Goal: Transaction & Acquisition: Purchase product/service

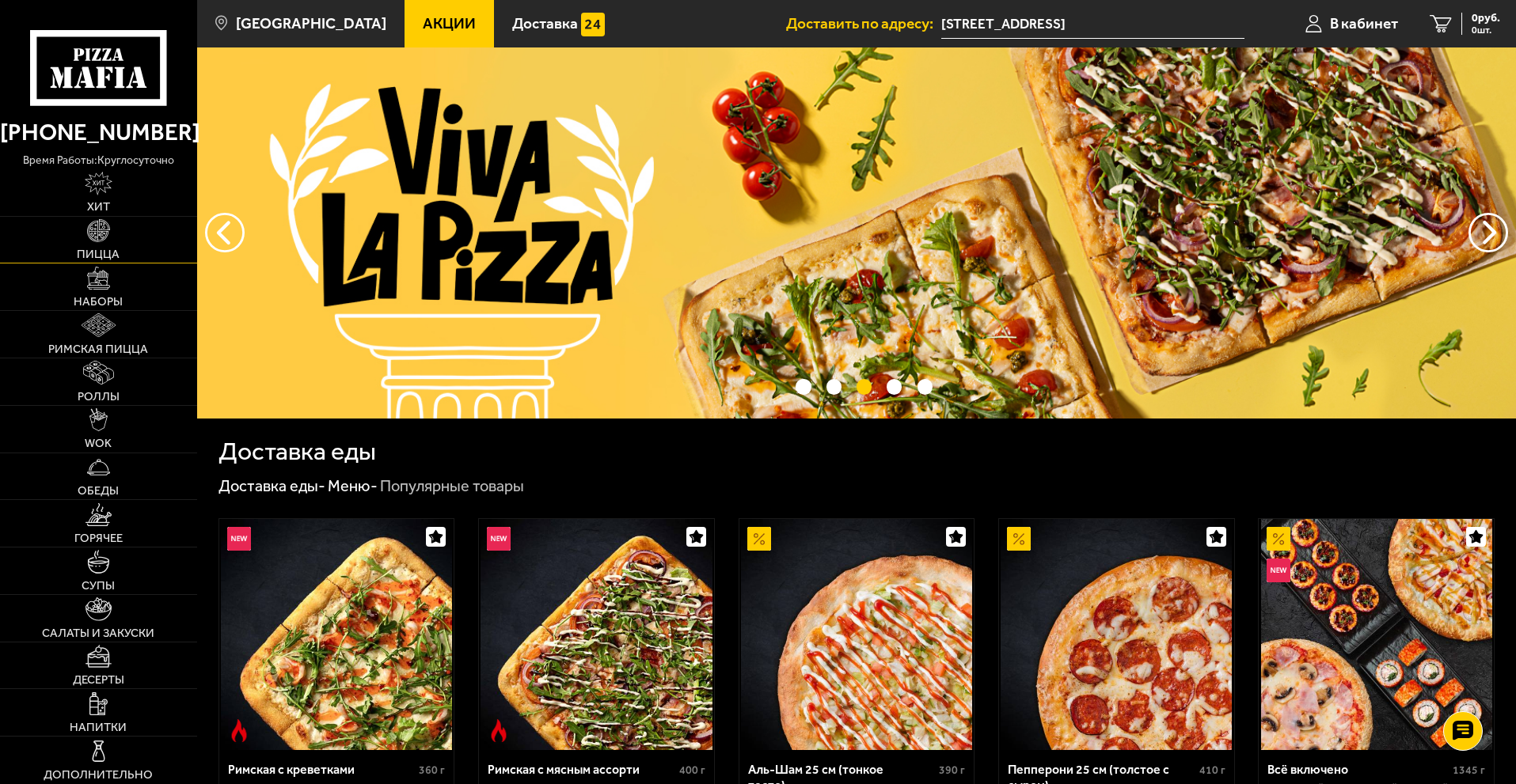
click at [100, 254] on span "Пицца" at bounding box center [98, 254] width 43 height 12
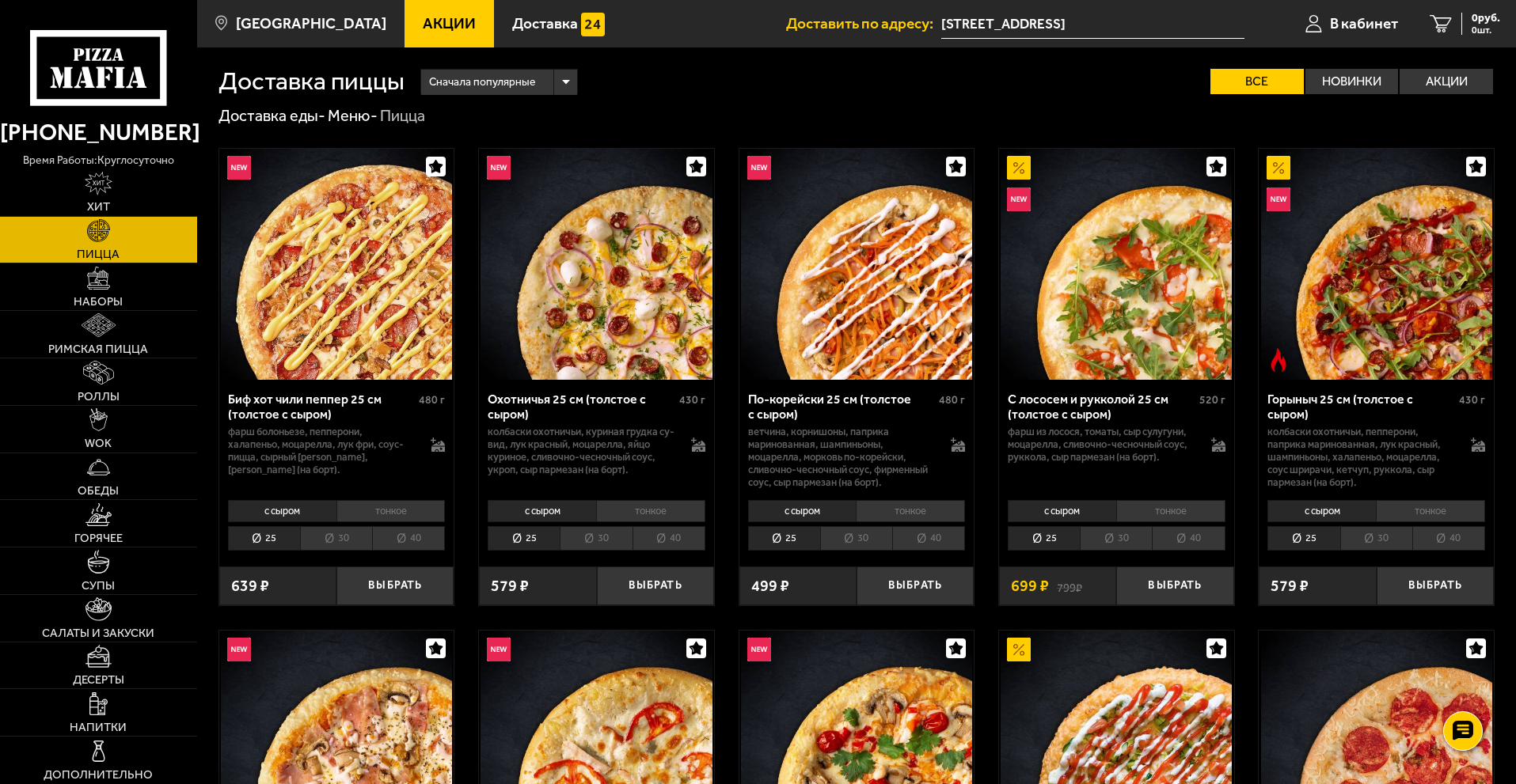
click at [111, 77] on icon at bounding box center [98, 68] width 136 height 75
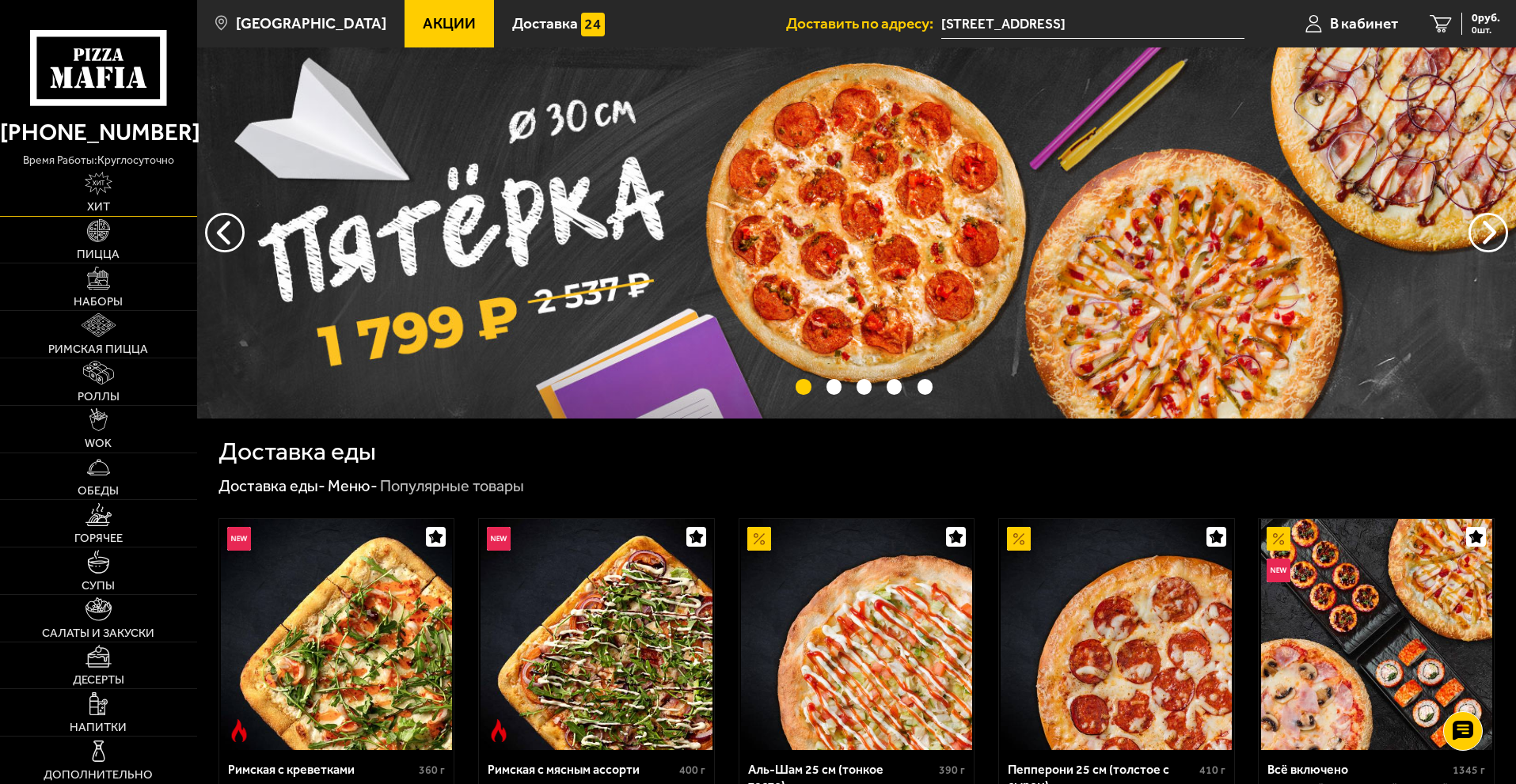
click at [95, 186] on img at bounding box center [99, 183] width 28 height 23
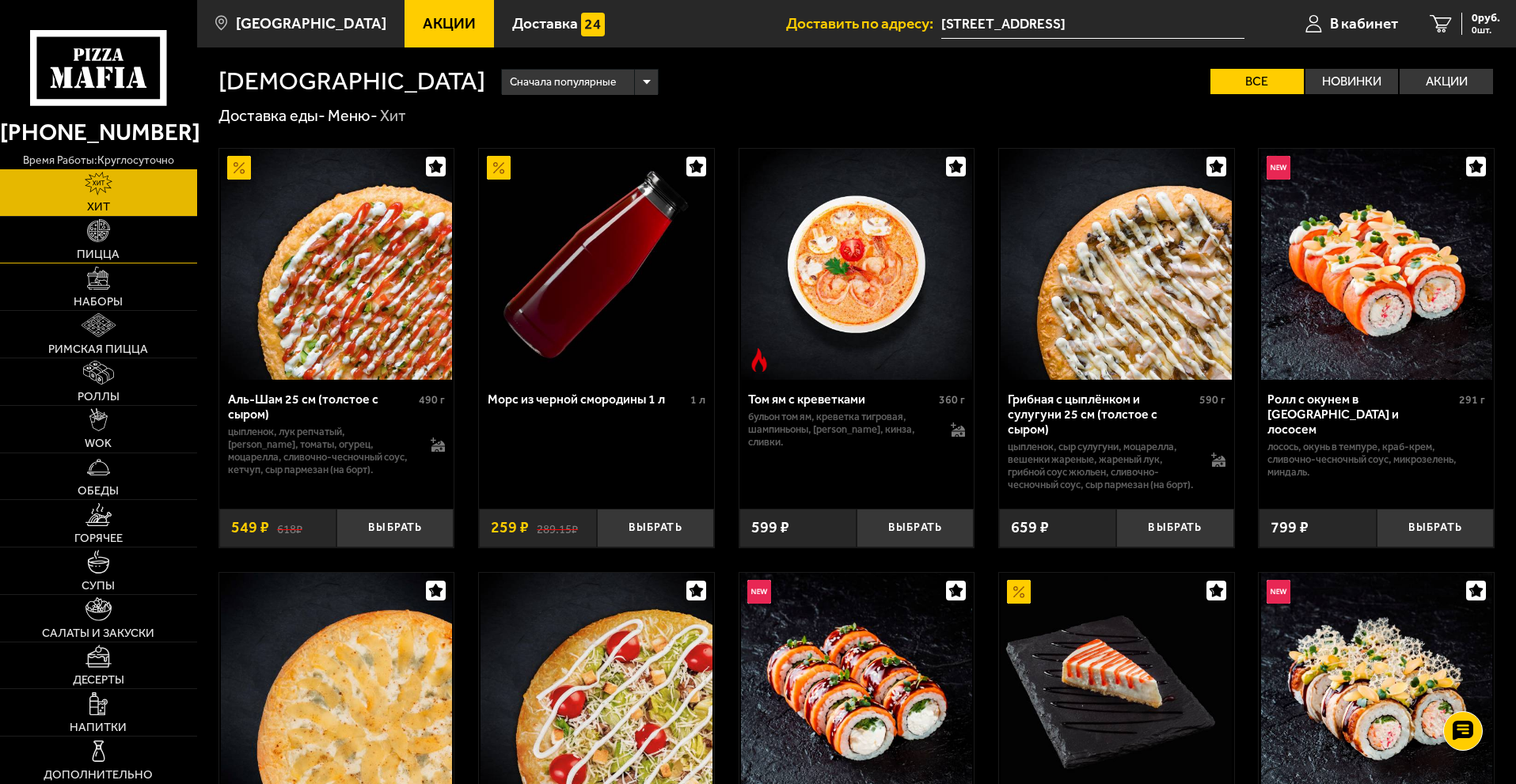
click at [97, 243] on link "Пицца" at bounding box center [98, 240] width 197 height 47
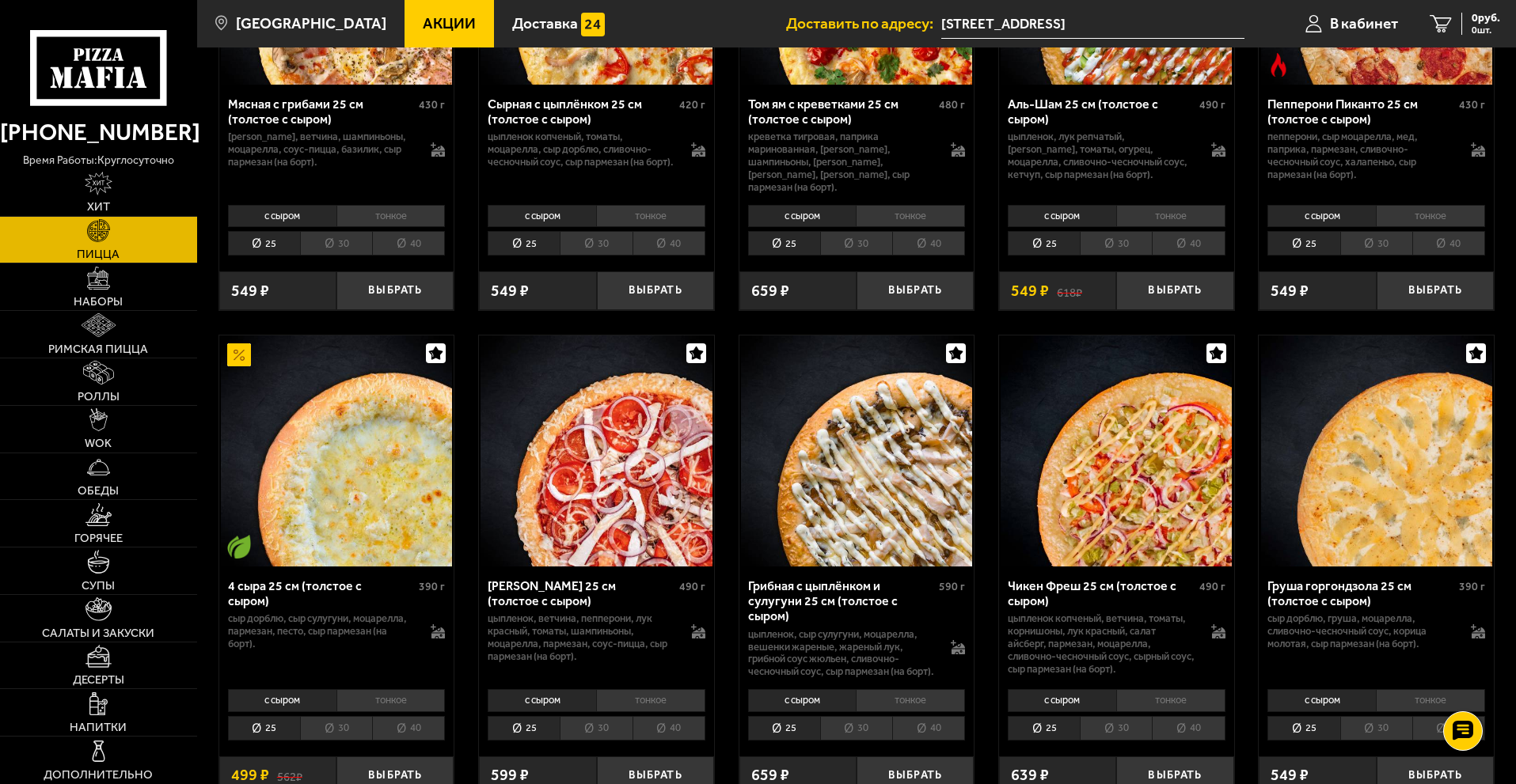
scroll to position [791, 0]
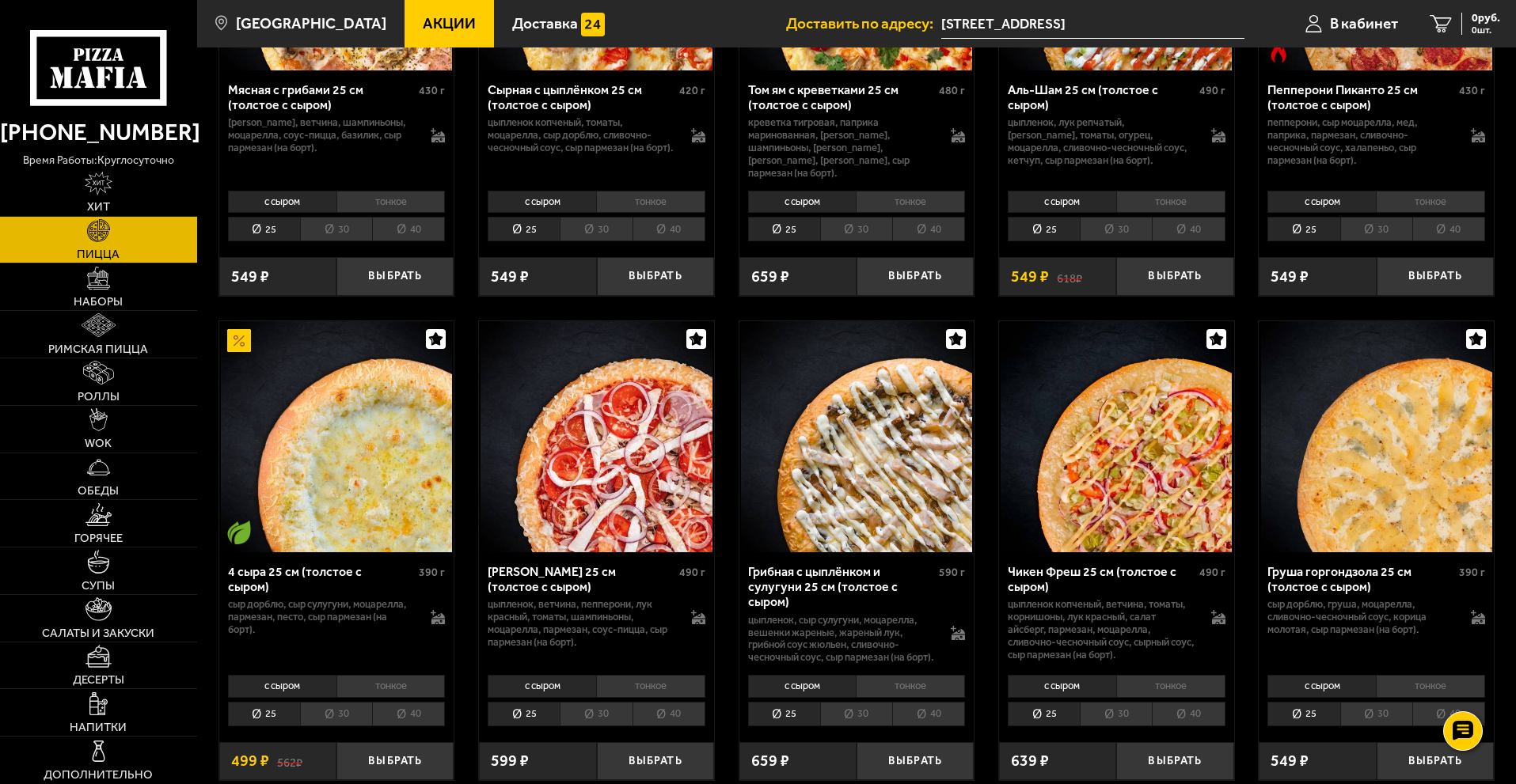
click at [385, 223] on li "40" at bounding box center [409, 229] width 73 height 24
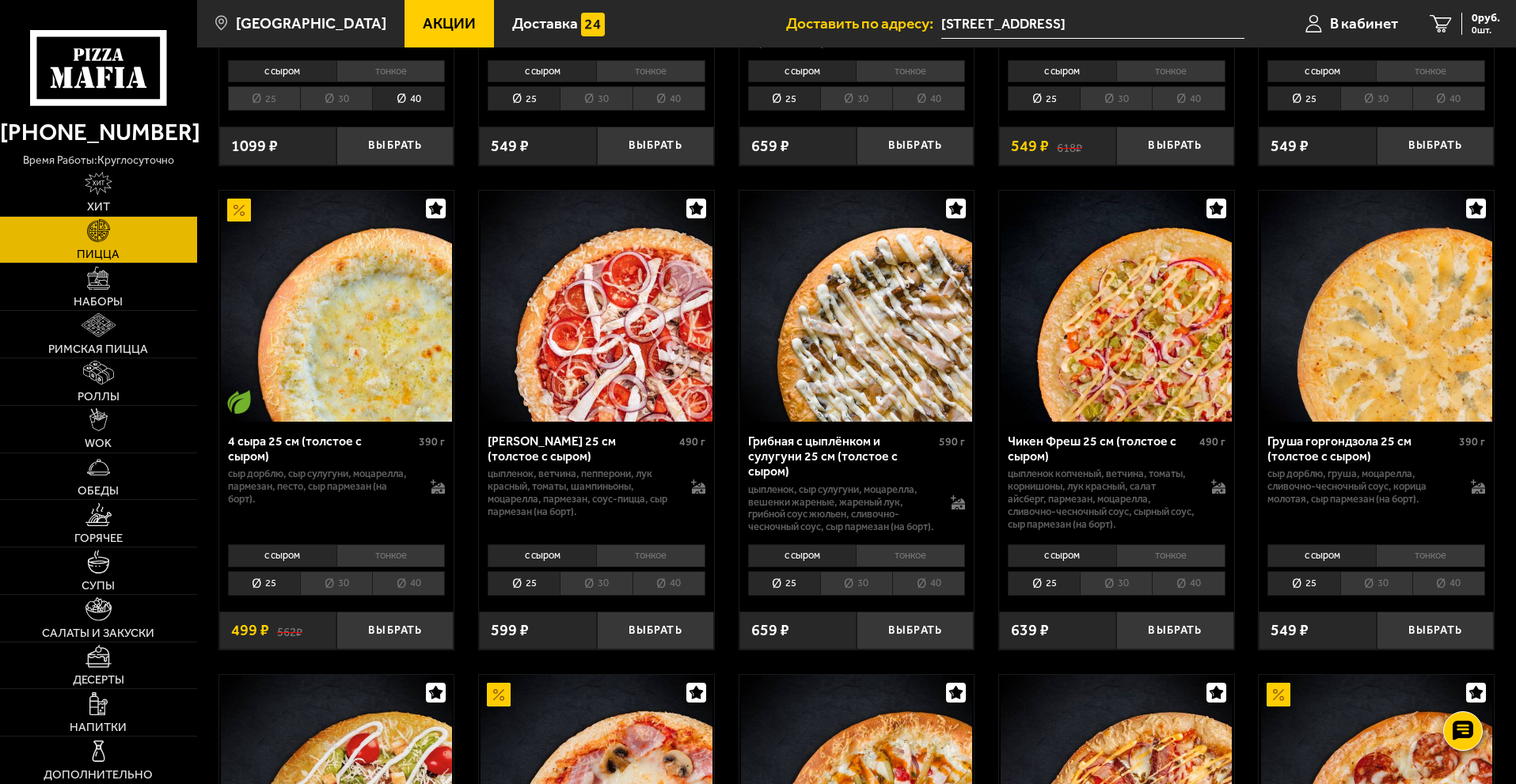
scroll to position [950, 0]
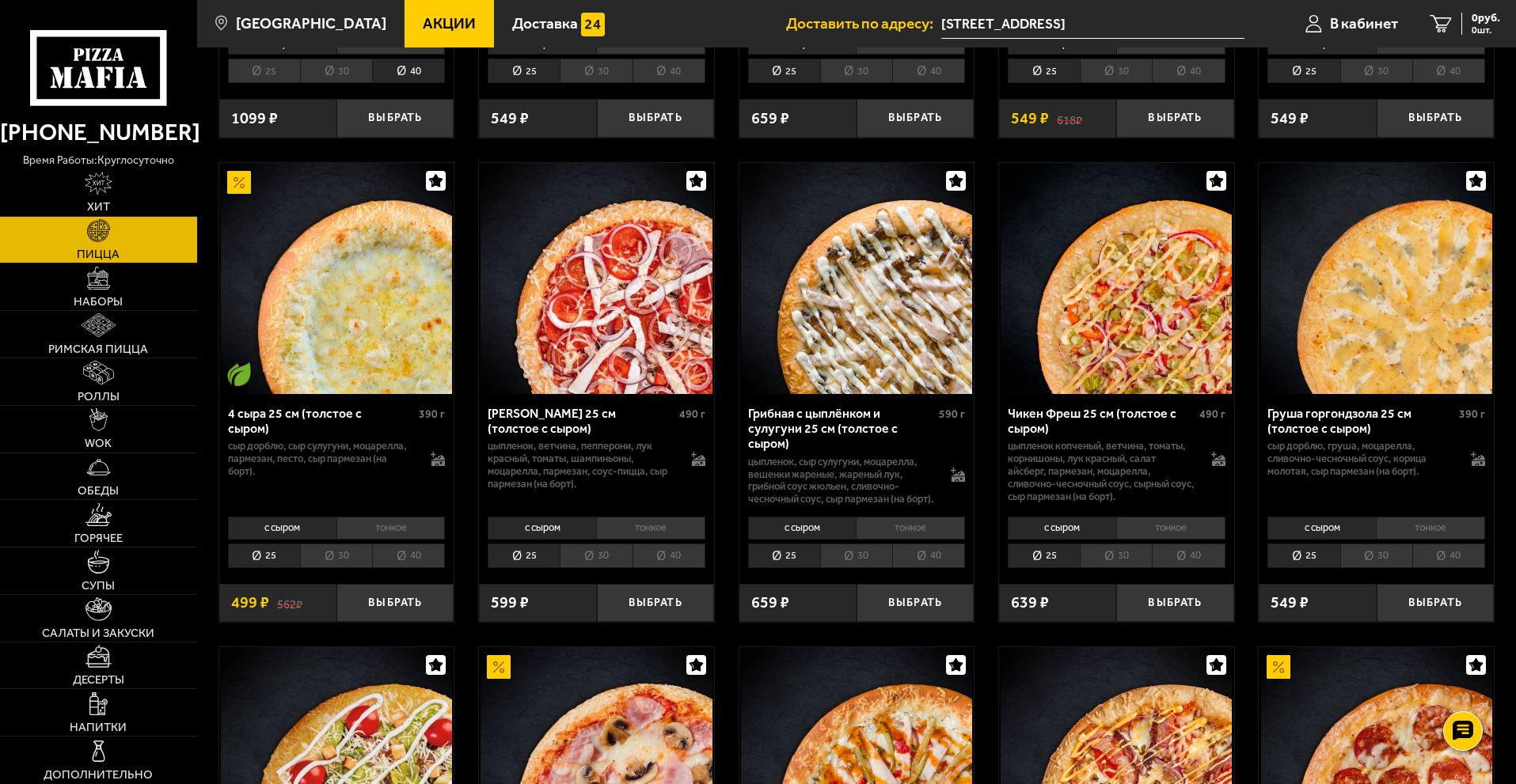
click at [924, 565] on li "40" at bounding box center [929, 556] width 73 height 24
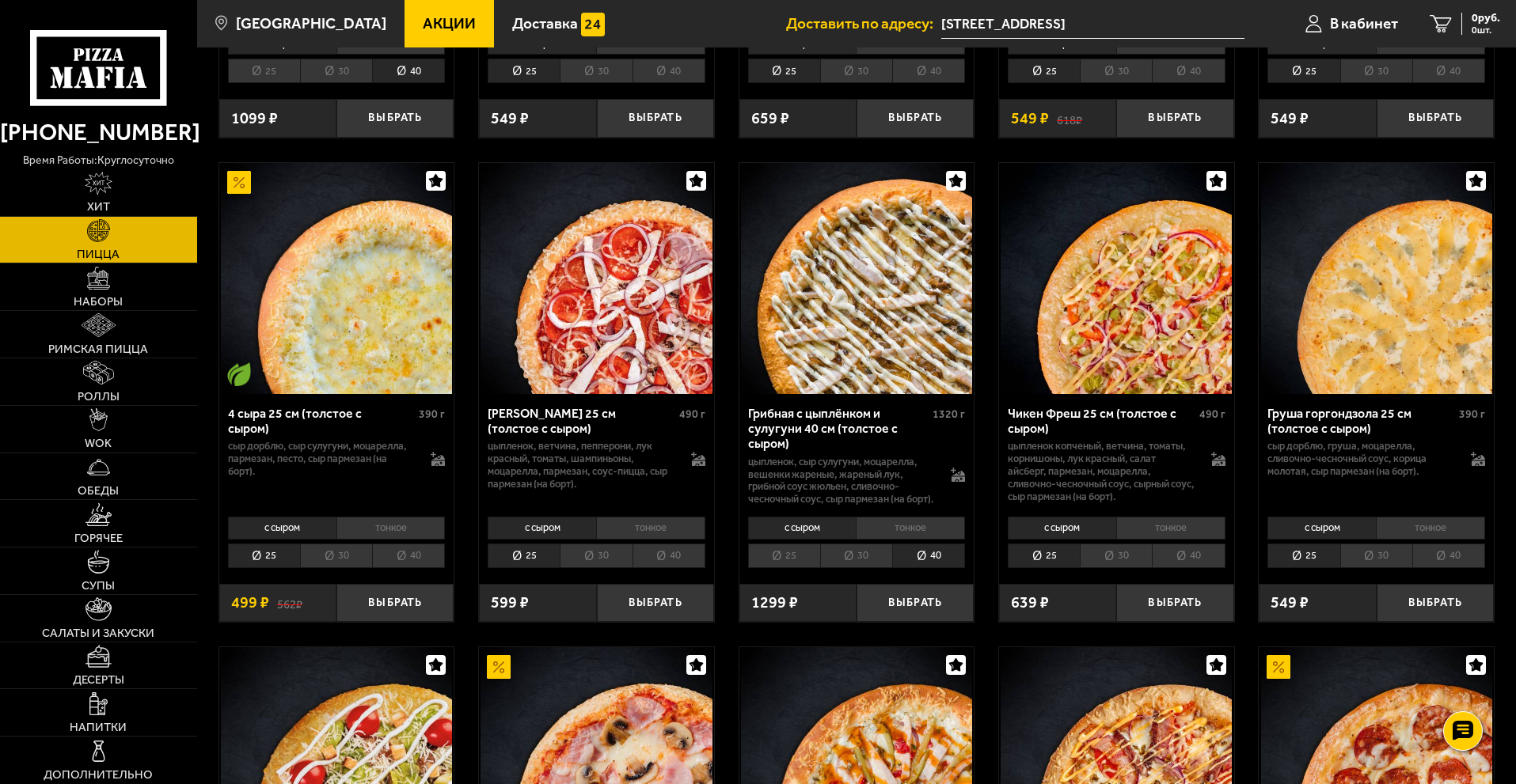
click at [850, 557] on li "30" at bounding box center [856, 556] width 72 height 24
click at [922, 611] on button "Выбрать" at bounding box center [915, 603] width 117 height 39
click at [874, 612] on button "−" at bounding box center [876, 603] width 39 height 39
click at [796, 567] on li "25" at bounding box center [784, 556] width 72 height 24
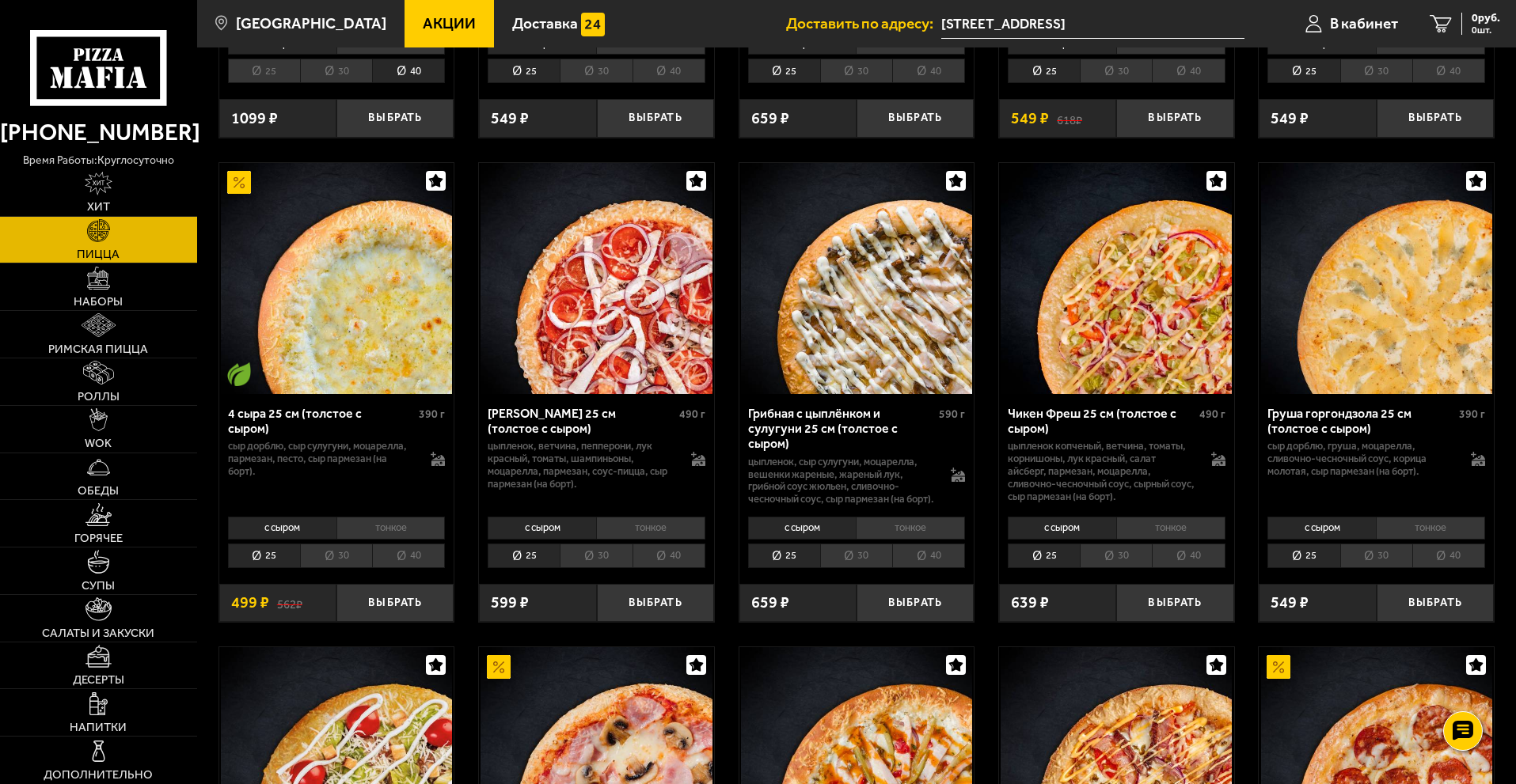
click at [855, 563] on li "30" at bounding box center [856, 556] width 72 height 24
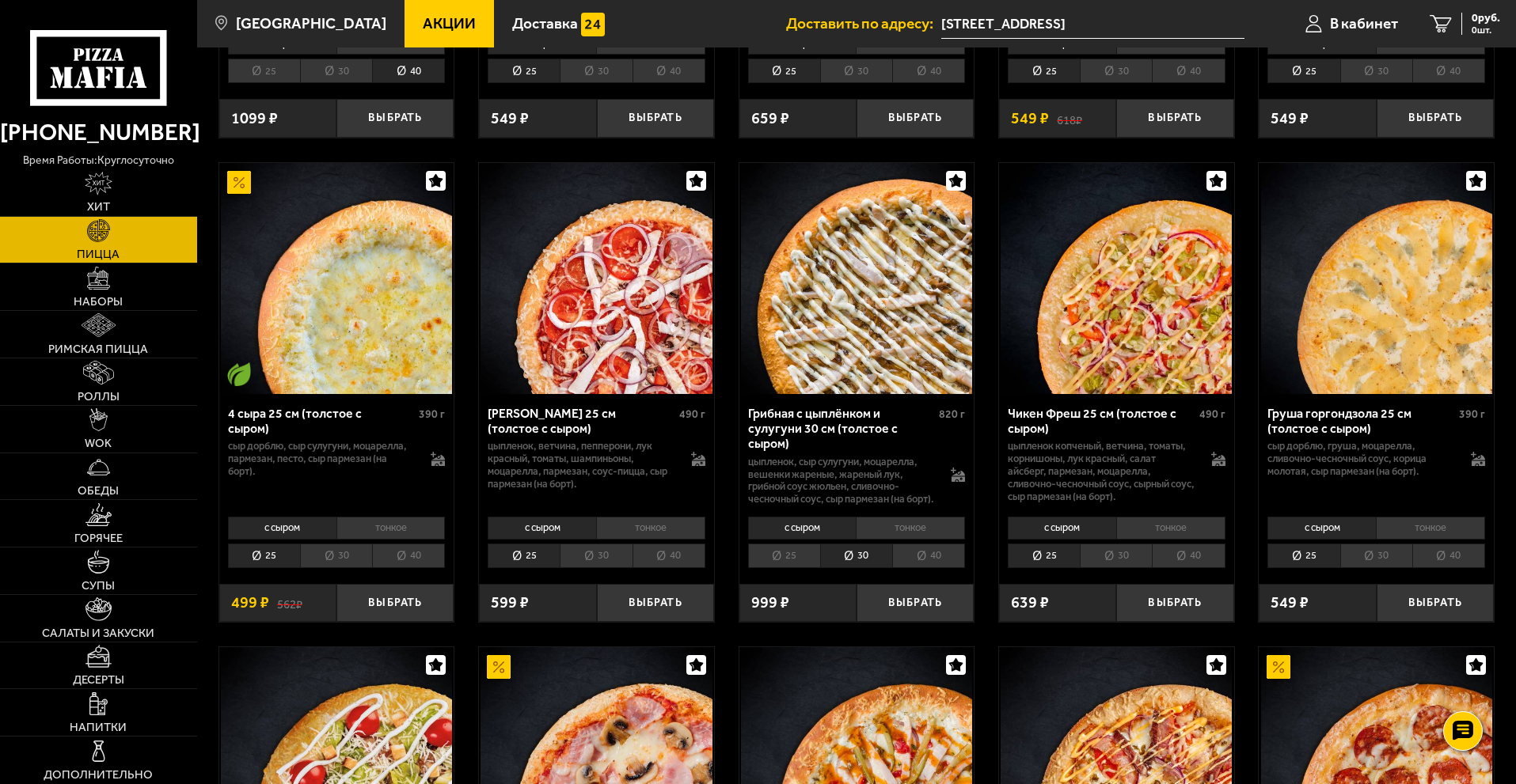
click at [801, 562] on li "25" at bounding box center [784, 556] width 72 height 24
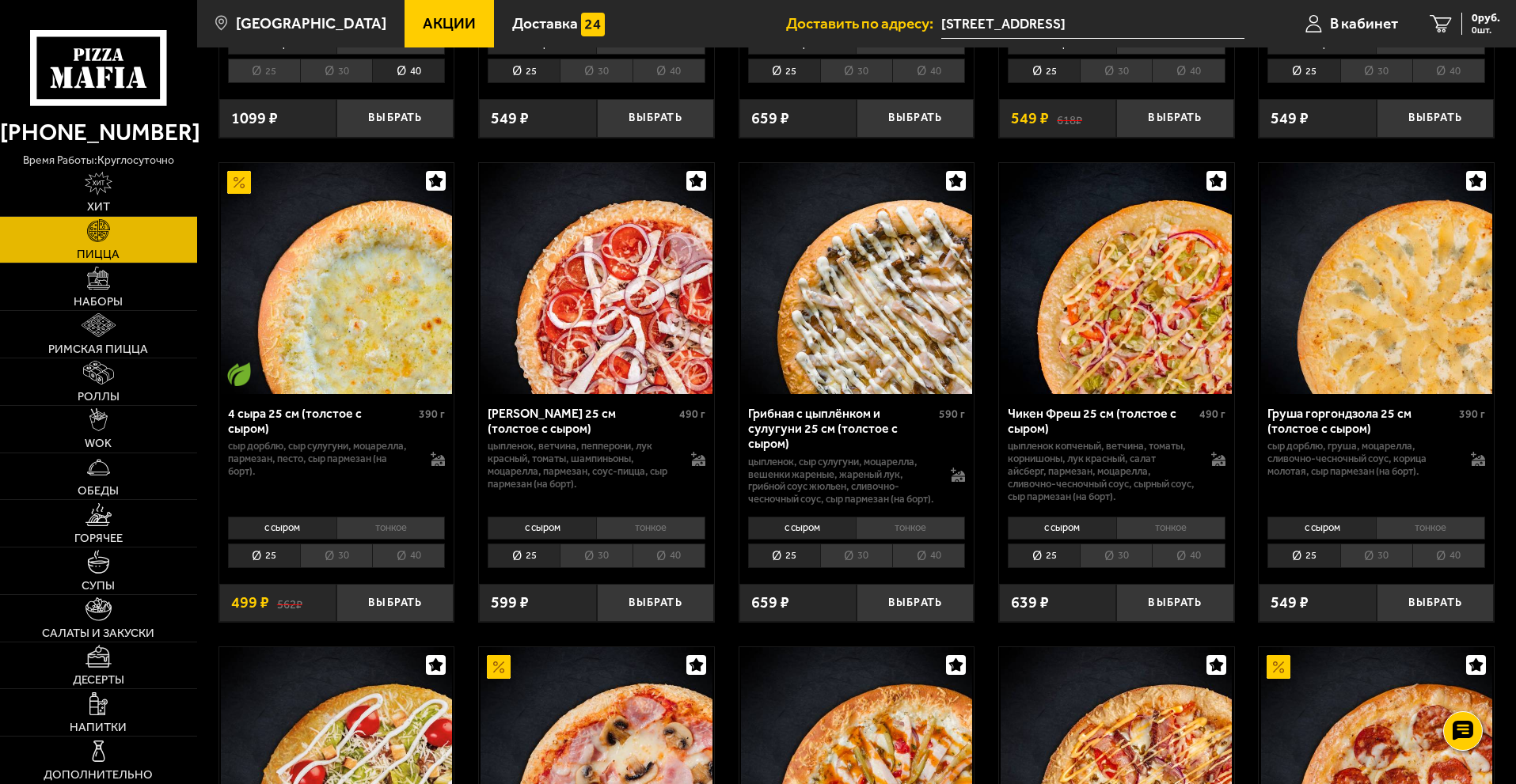
click at [430, 555] on li "40" at bounding box center [409, 556] width 73 height 24
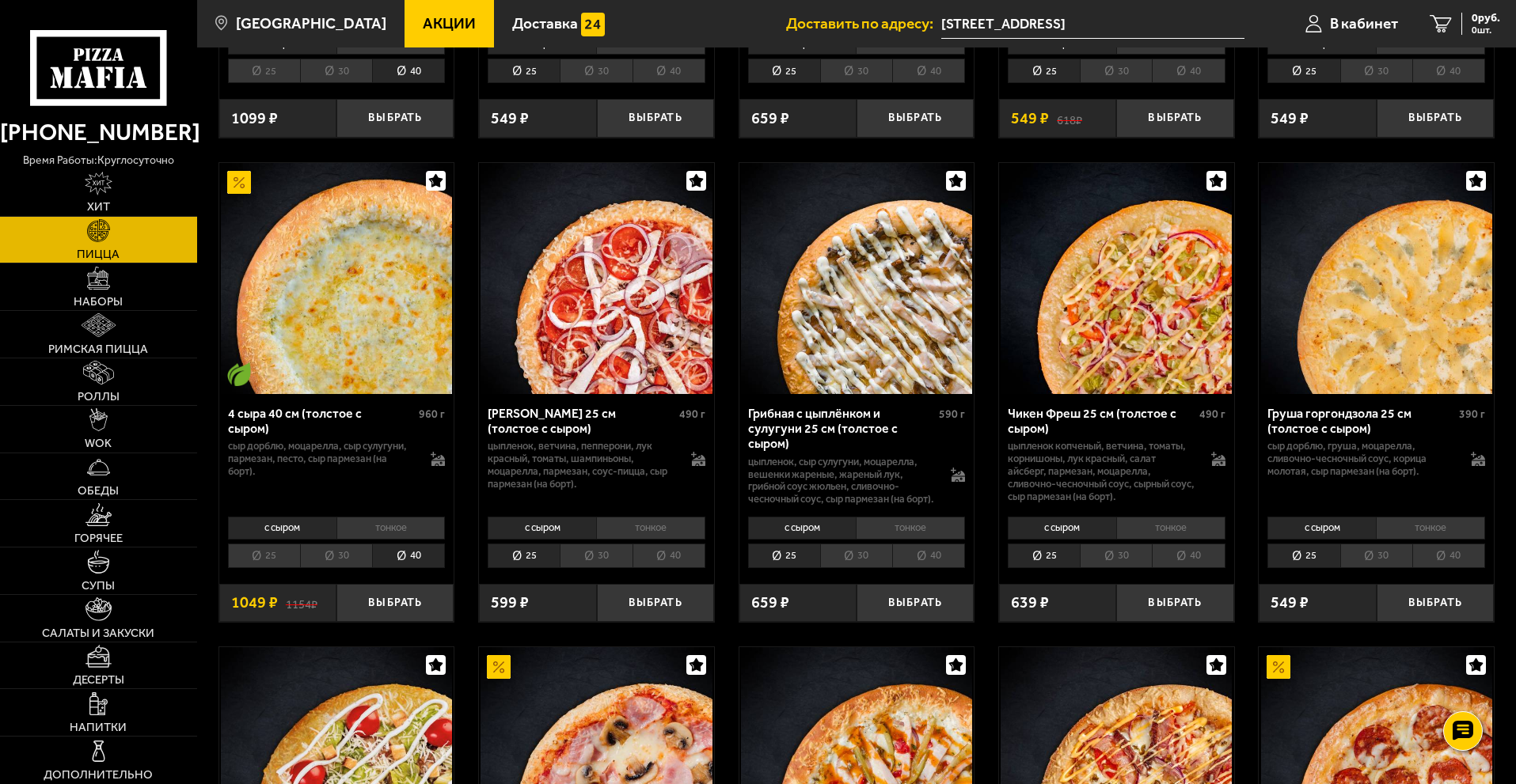
click at [353, 563] on li "30" at bounding box center [336, 556] width 72 height 24
click at [282, 559] on li "25" at bounding box center [264, 556] width 72 height 24
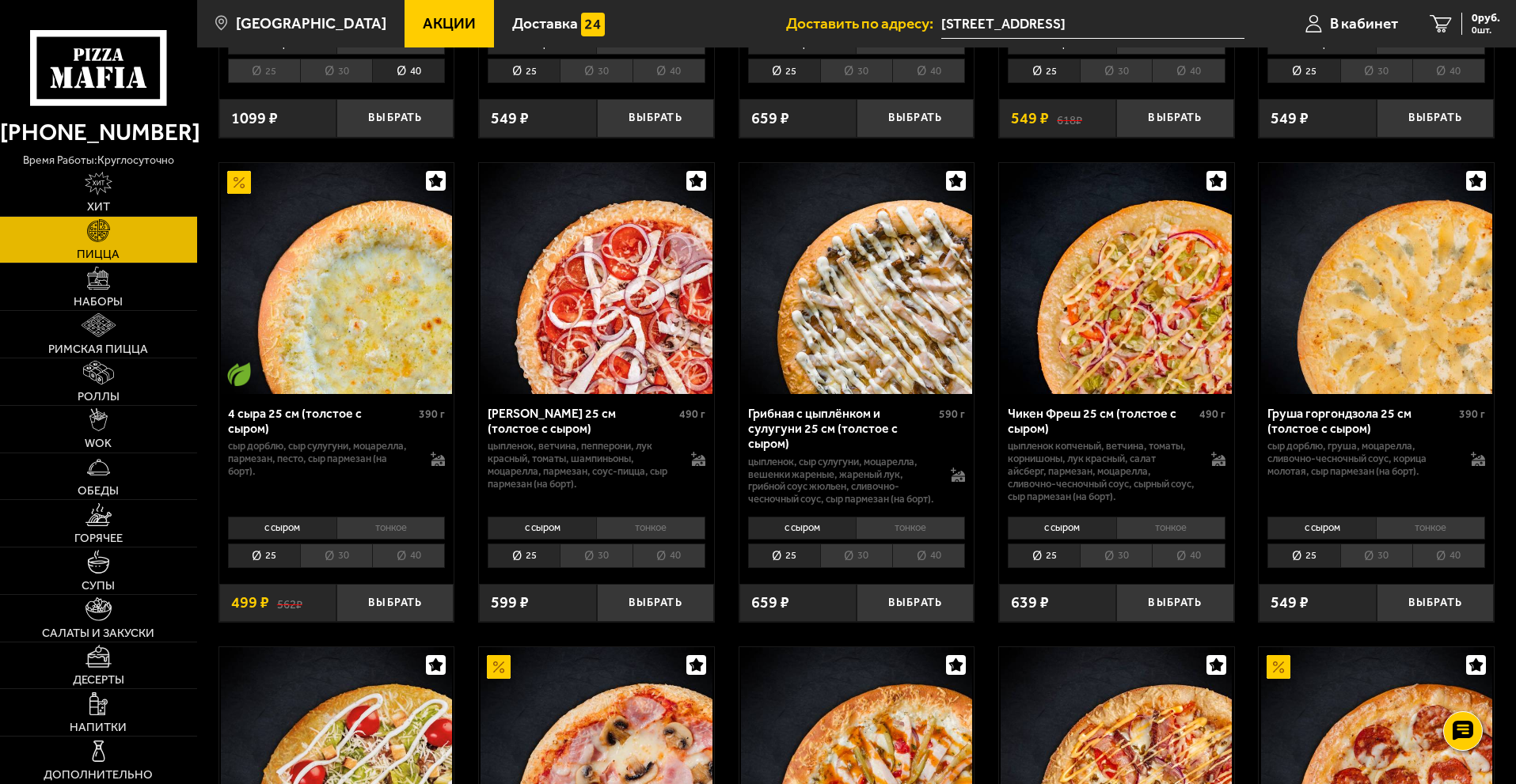
click at [321, 562] on li "30" at bounding box center [336, 556] width 72 height 24
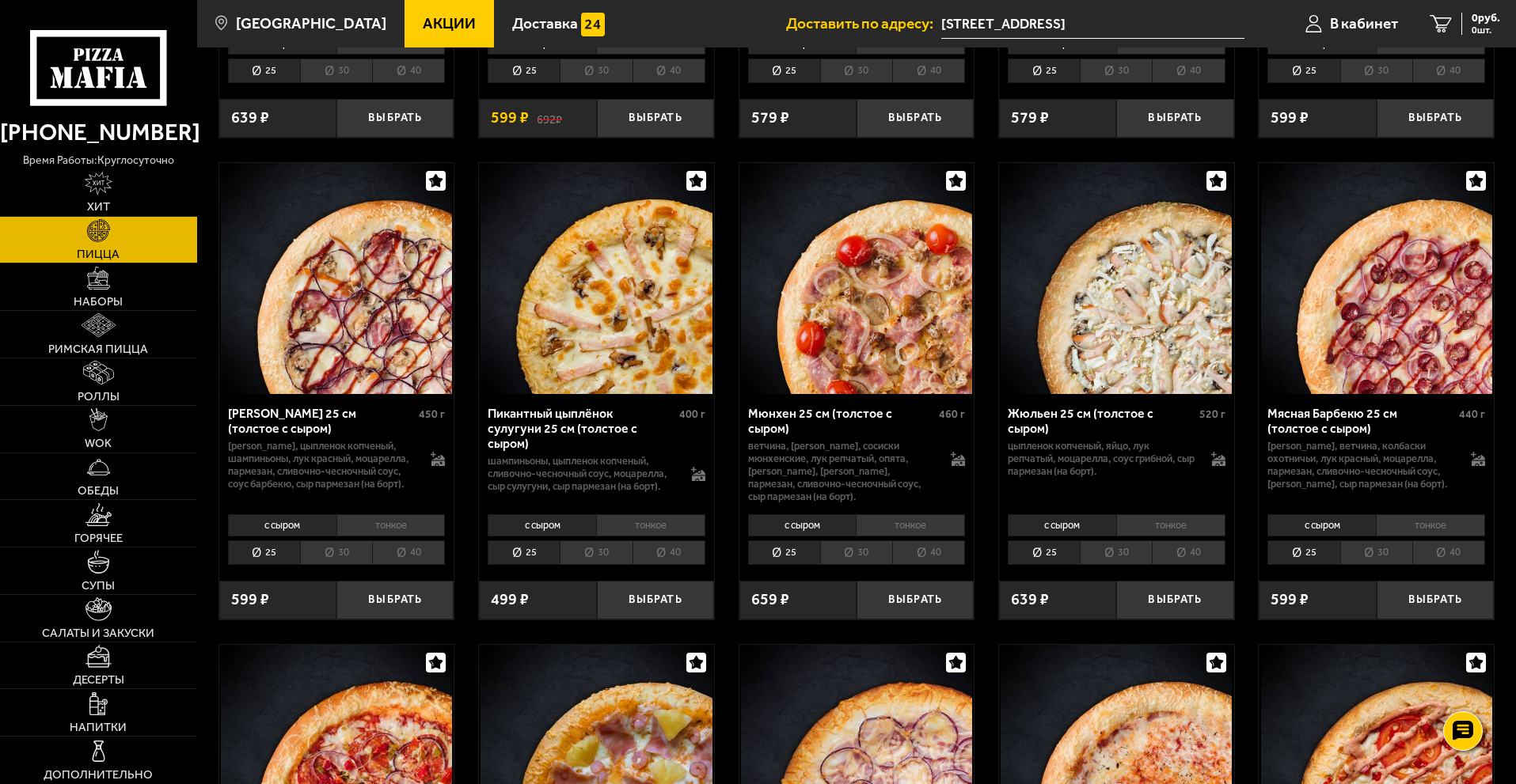
scroll to position [2374, 0]
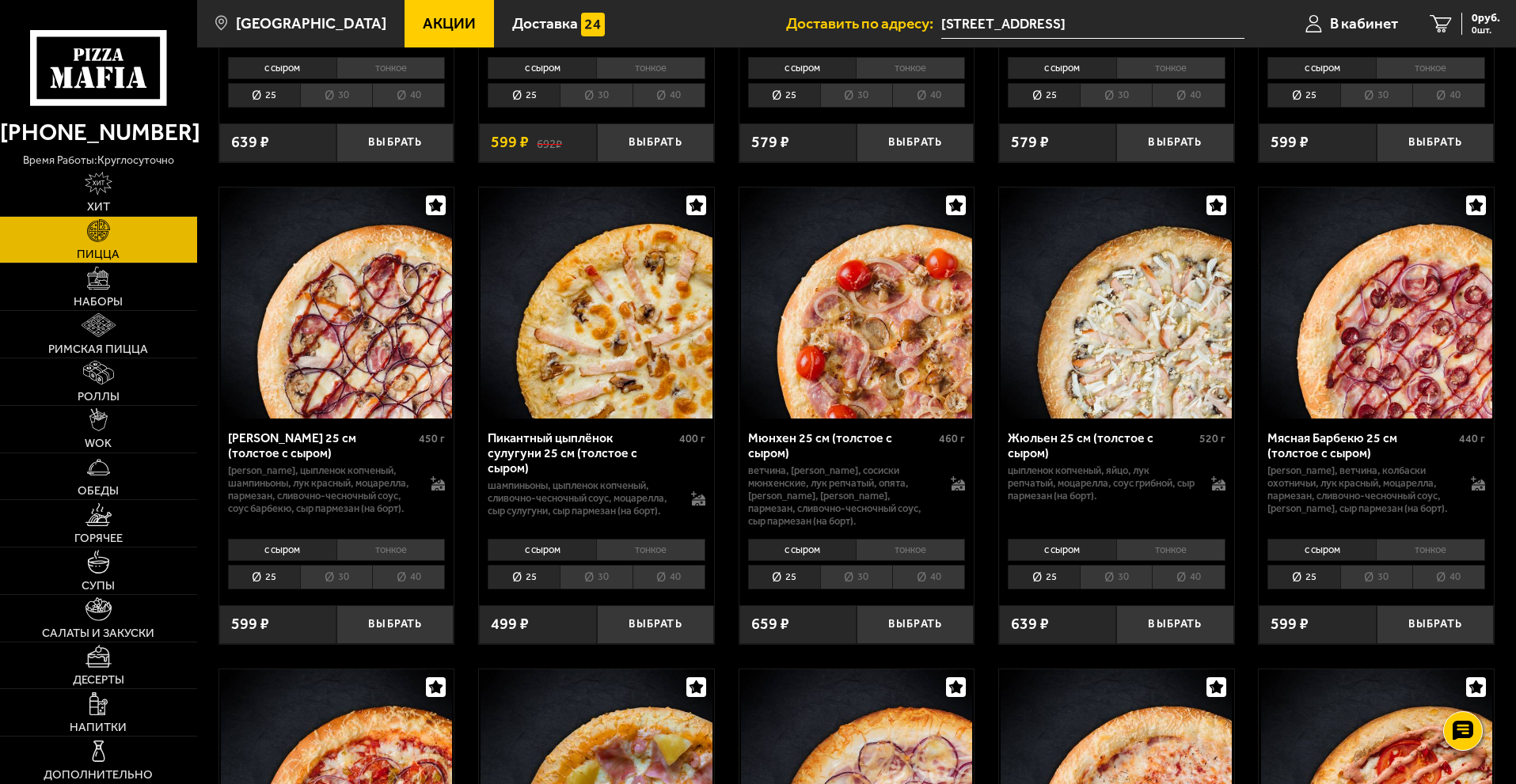
click at [665, 590] on li "40" at bounding box center [669, 577] width 73 height 24
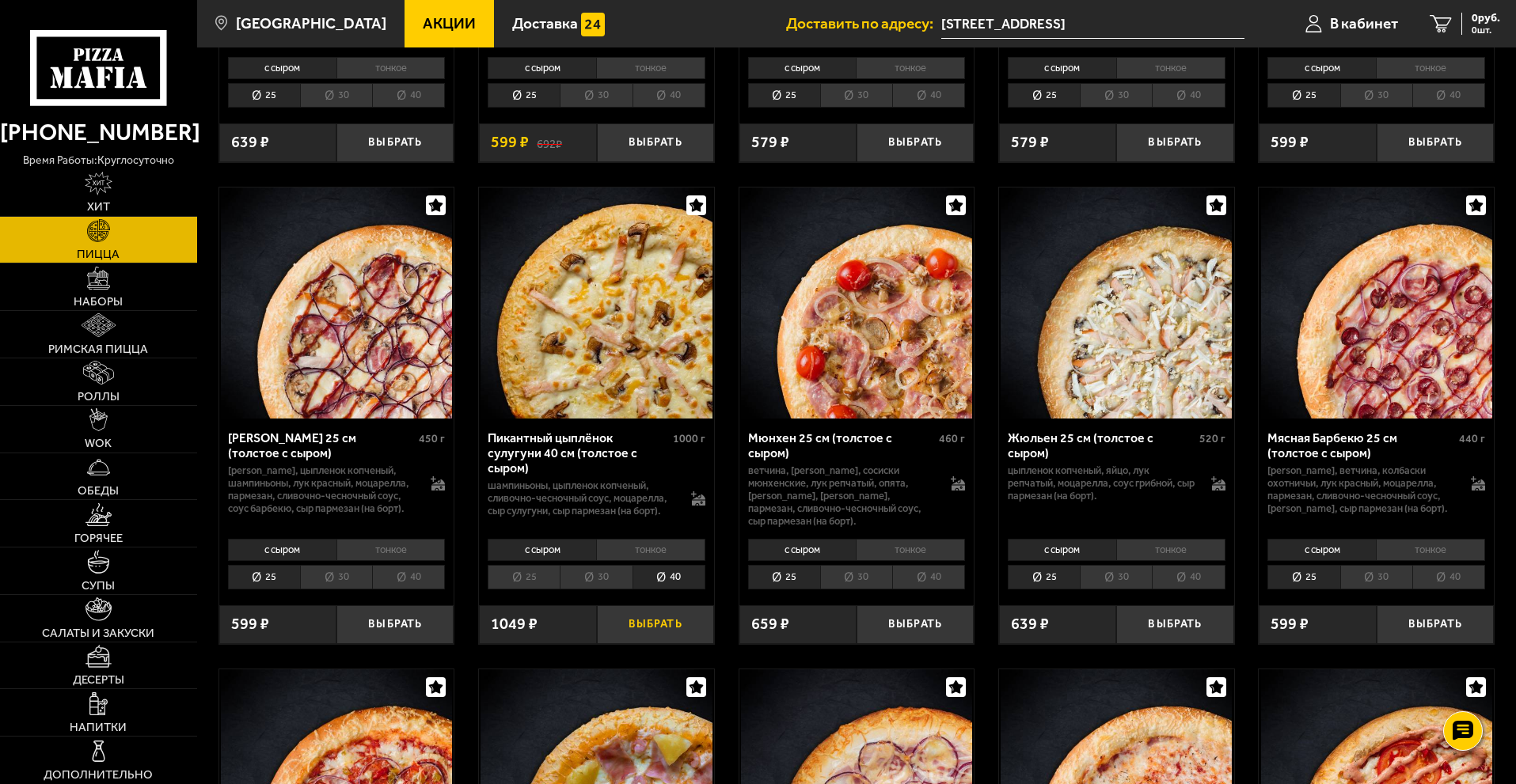
click at [665, 636] on button "Выбрать" at bounding box center [655, 624] width 117 height 39
click at [614, 644] on button "−" at bounding box center [616, 624] width 39 height 39
click at [610, 587] on li "30" at bounding box center [595, 577] width 72 height 24
click at [646, 630] on button "Выбрать" at bounding box center [655, 624] width 117 height 39
click at [614, 625] on button "−" at bounding box center [616, 624] width 39 height 39
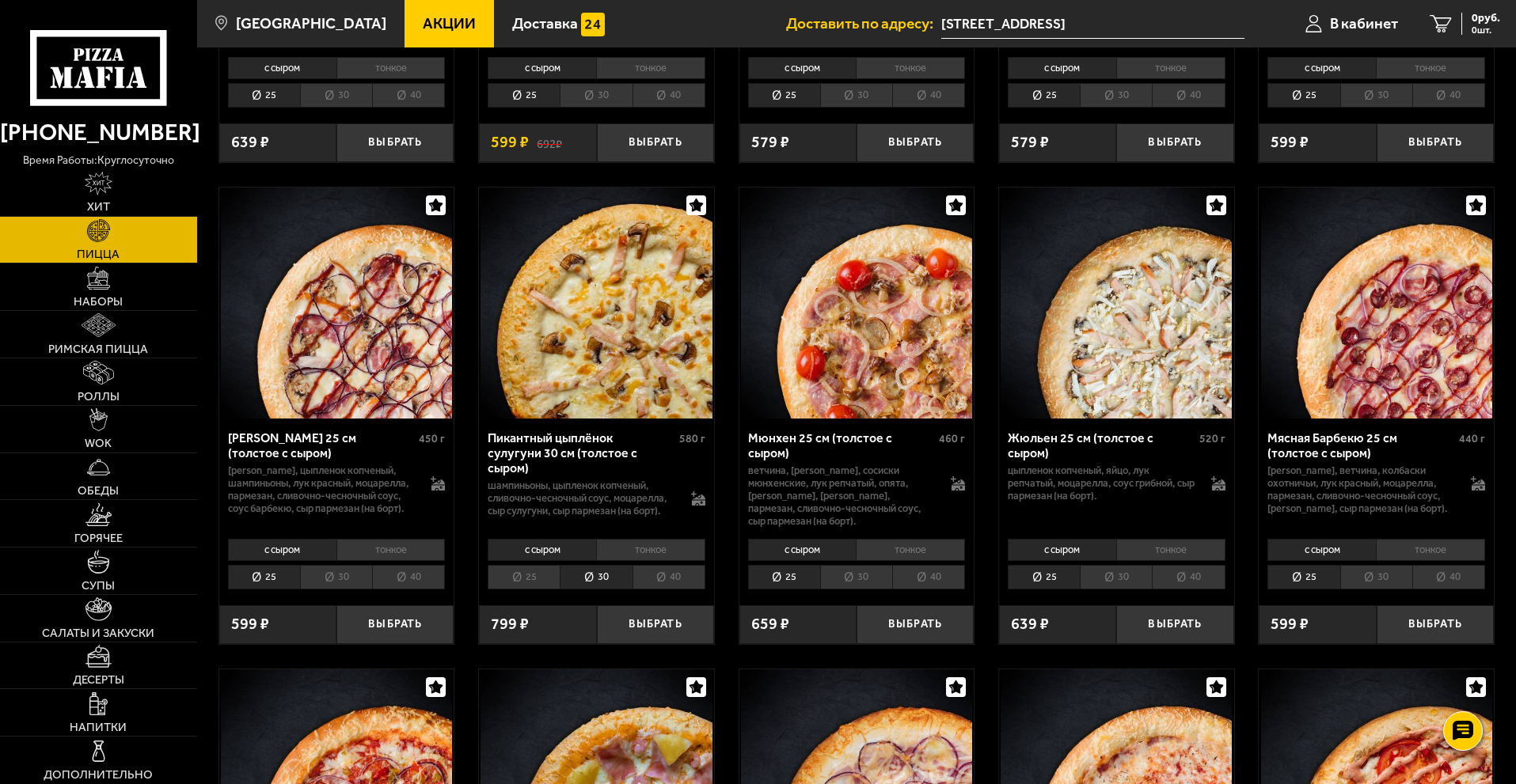
click at [418, 585] on li "40" at bounding box center [409, 577] width 73 height 24
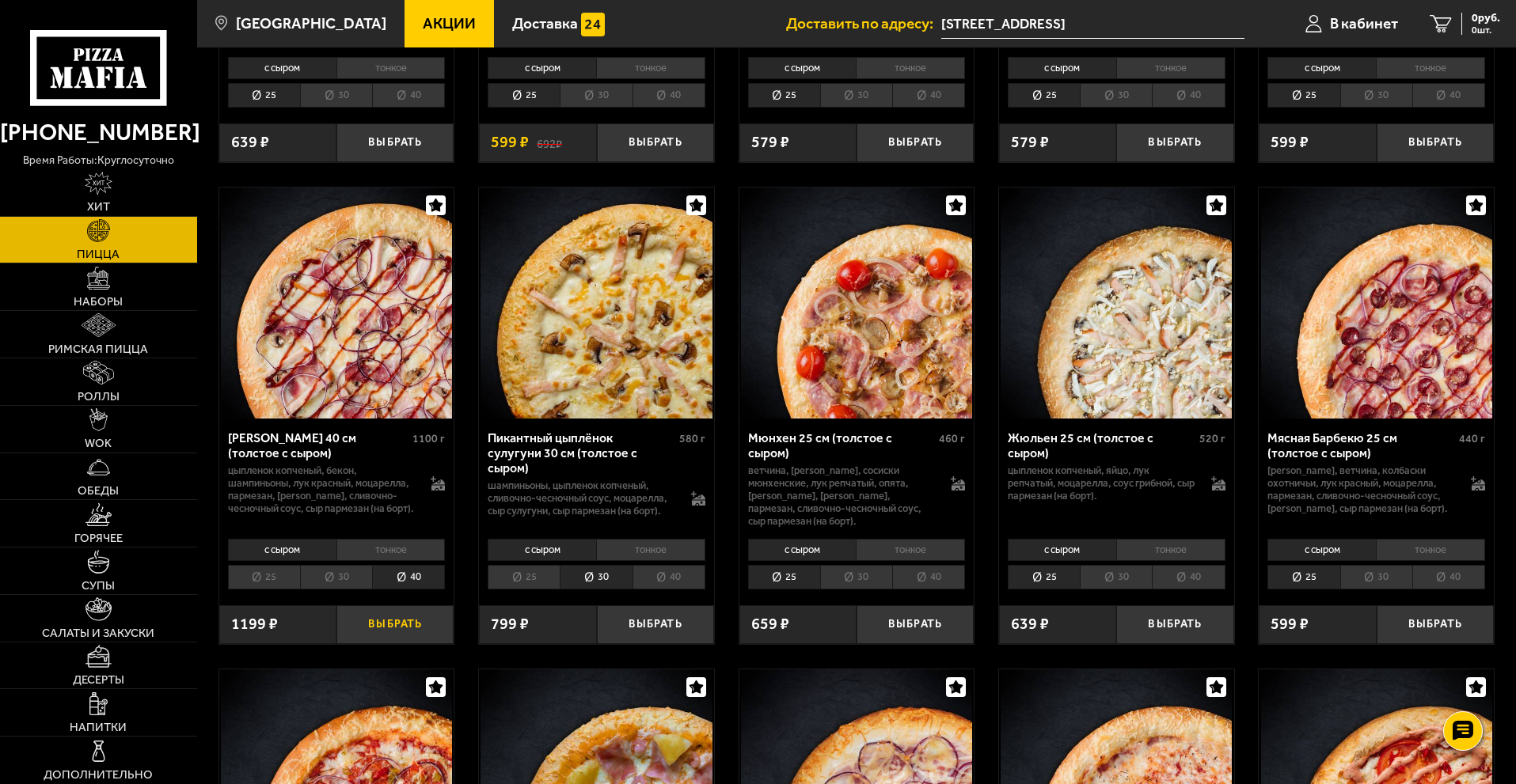
click at [402, 631] on button "Выбрать" at bounding box center [395, 624] width 117 height 39
click at [361, 633] on button "−" at bounding box center [356, 624] width 39 height 39
click at [344, 589] on li "30" at bounding box center [336, 577] width 72 height 24
click at [410, 638] on button "Выбрать" at bounding box center [395, 624] width 117 height 39
click at [1461, 23] on span "764 руб." at bounding box center [1480, 18] width 41 height 11
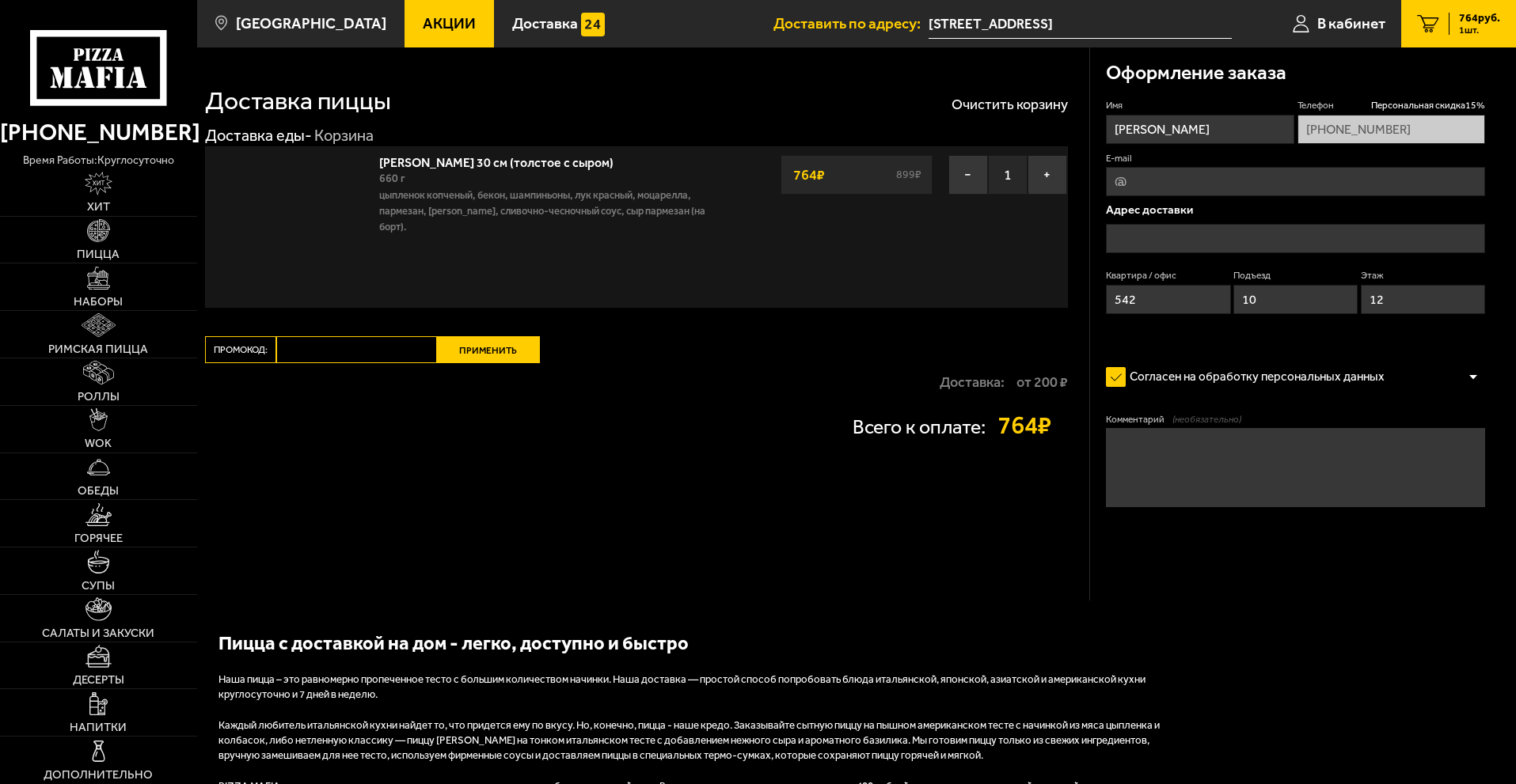
type input "[STREET_ADDRESS]"
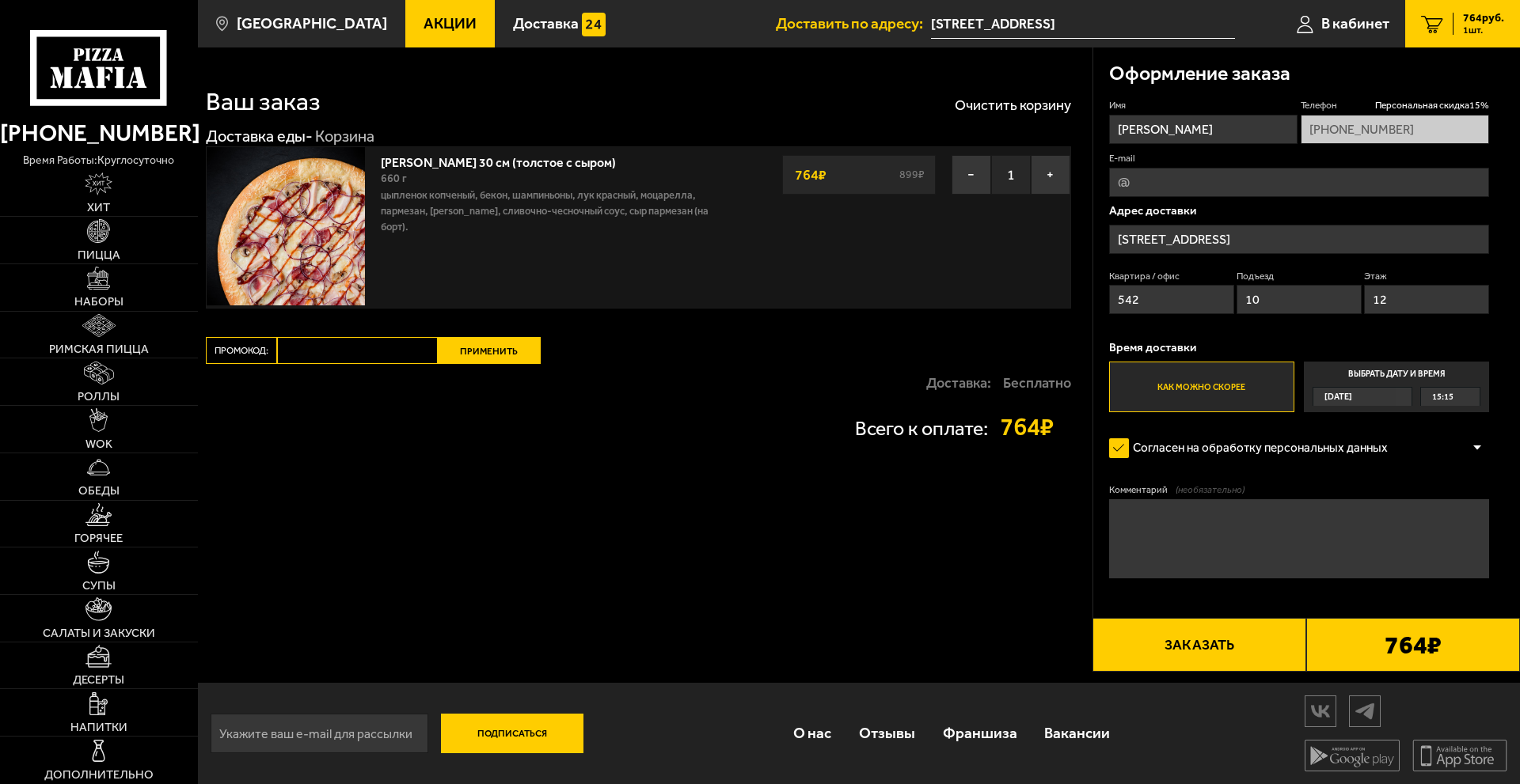
click at [745, 382] on div "Доставка: Бесплатно" at bounding box center [638, 383] width 865 height 38
click at [1251, 653] on button "Заказать" at bounding box center [1199, 645] width 213 height 54
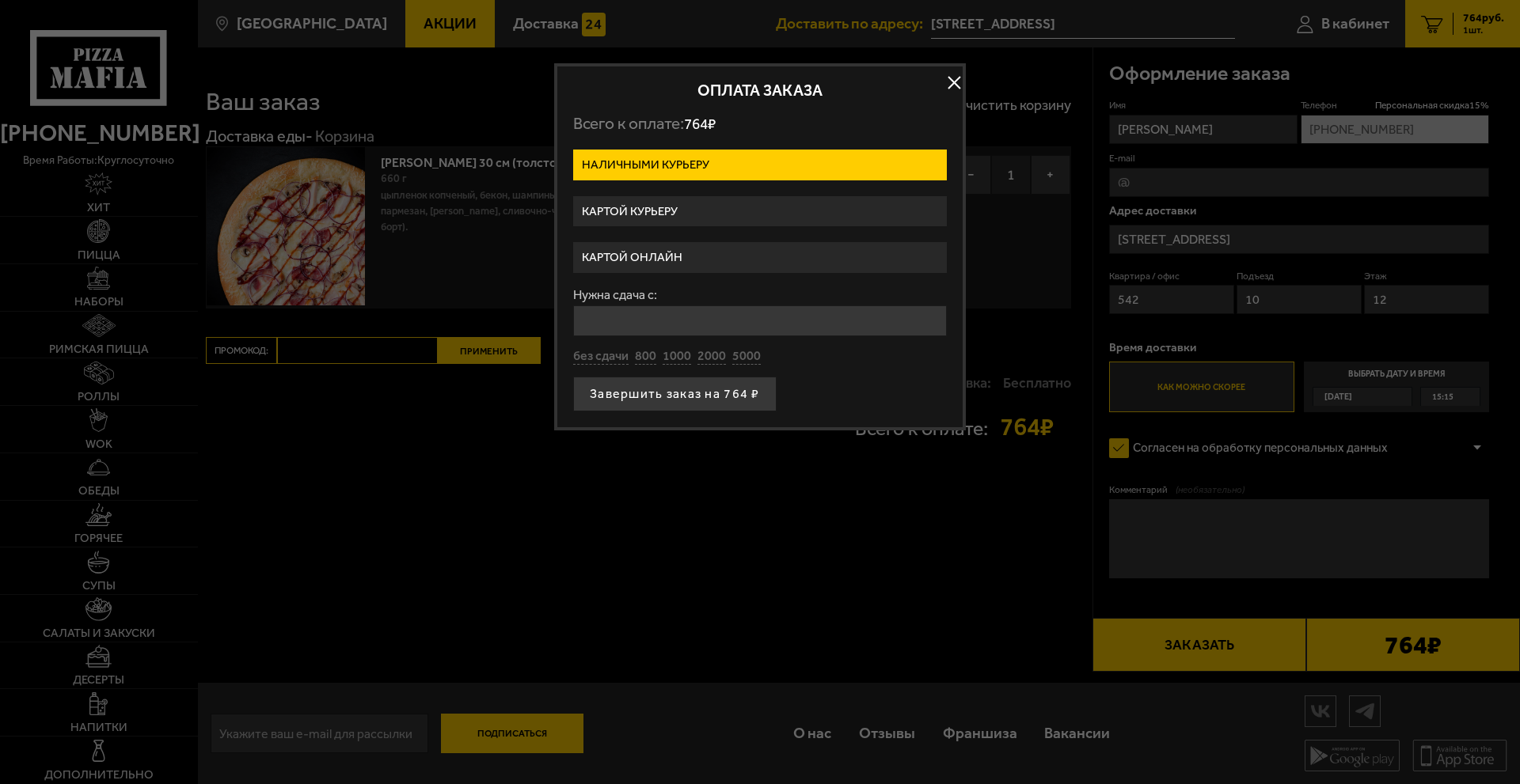
click at [675, 212] on label "Картой курьеру" at bounding box center [760, 212] width 374 height 31
click at [0, 0] on input "Картой курьеру" at bounding box center [0, 0] width 0 height 0
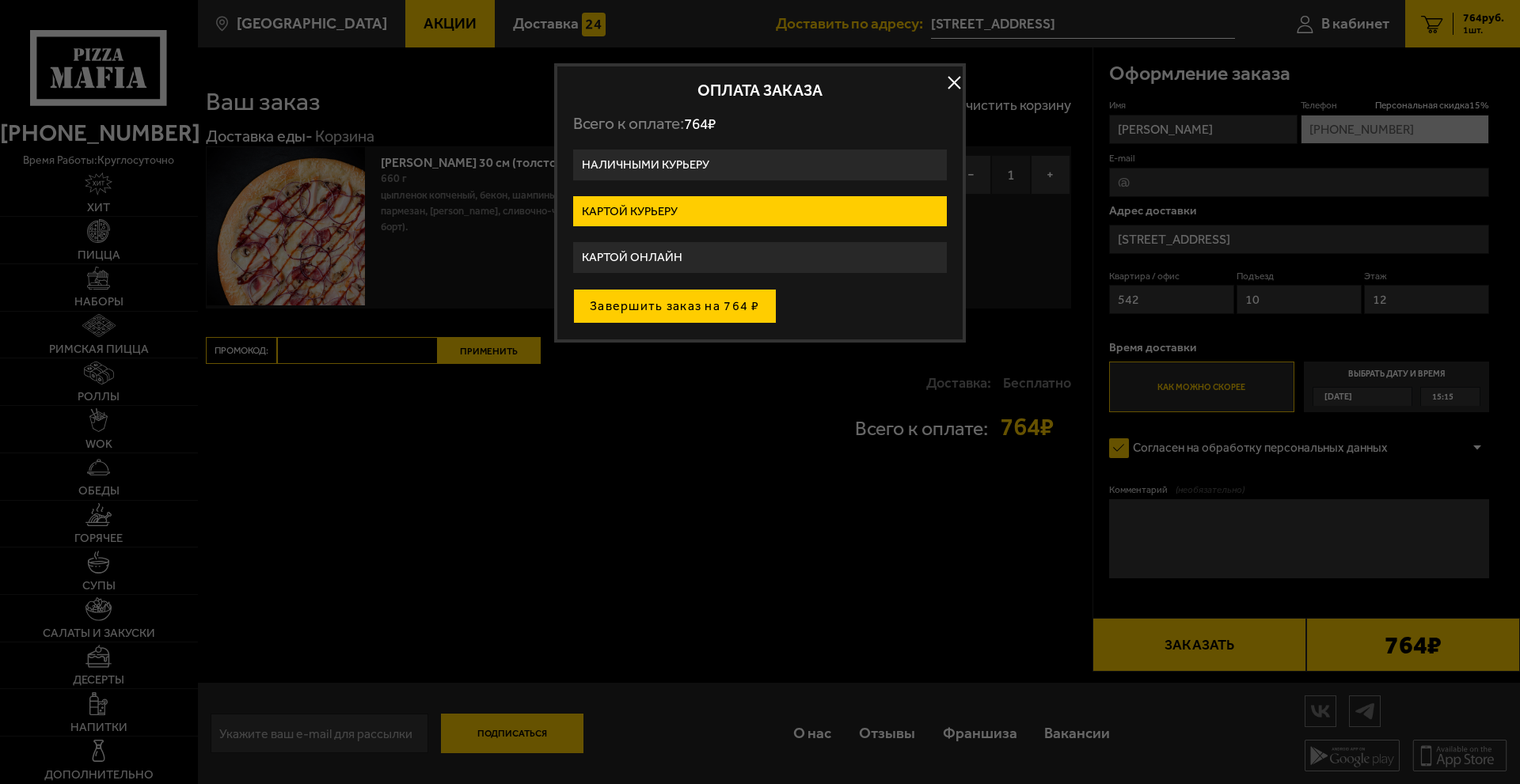
click at [671, 311] on button "Завершить заказ на 764 ₽" at bounding box center [675, 306] width 203 height 35
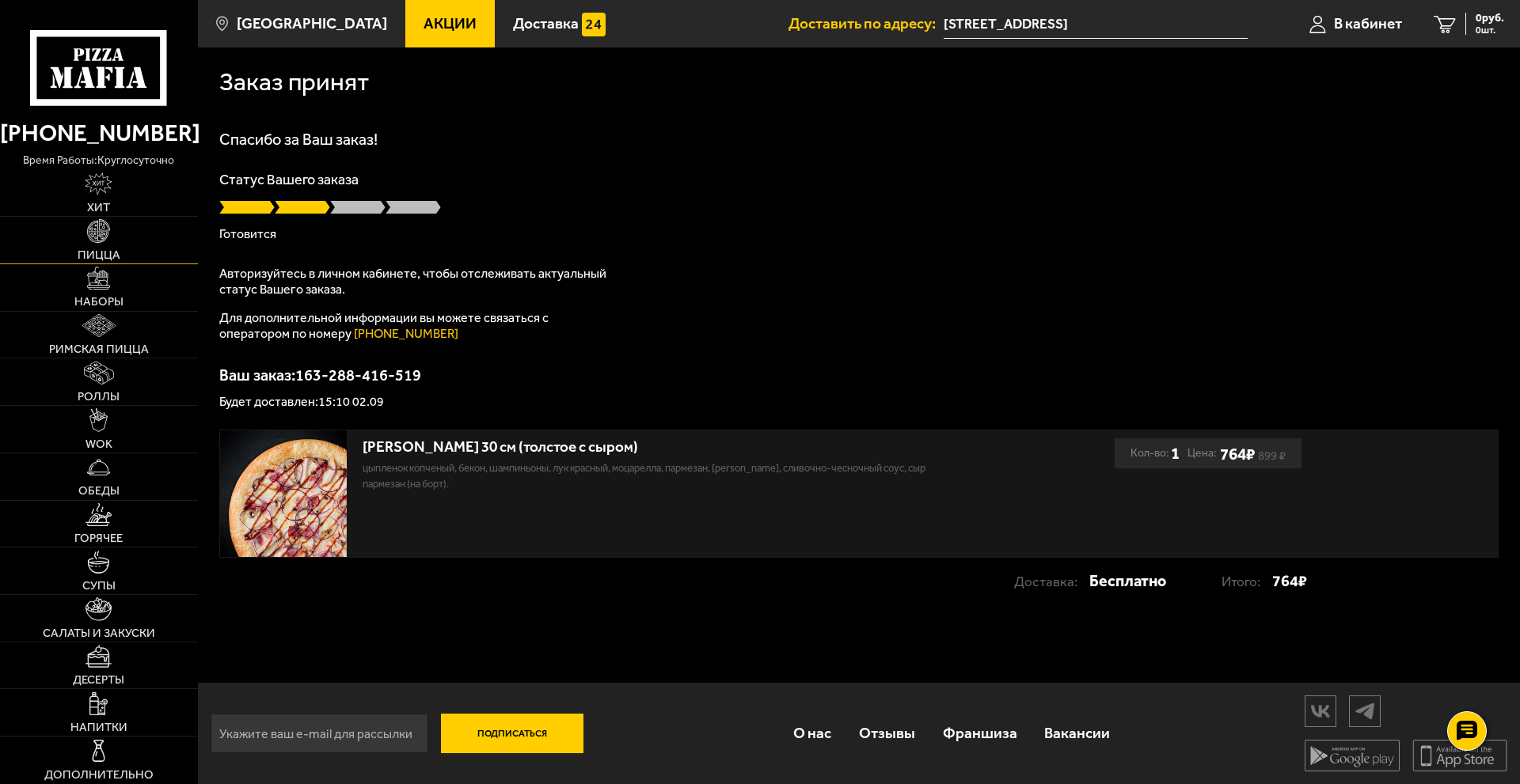
click at [90, 238] on img at bounding box center [98, 231] width 23 height 23
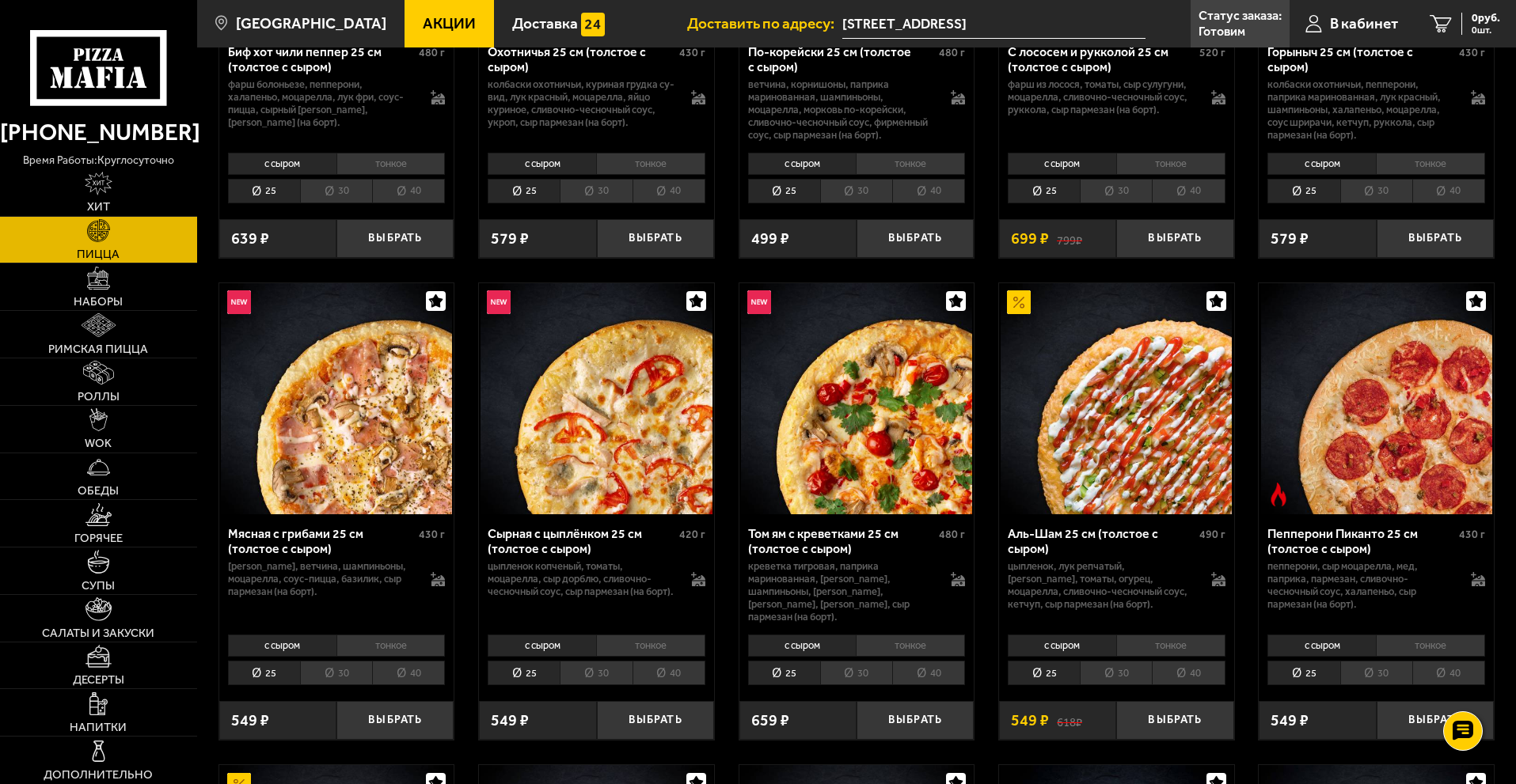
scroll to position [317, 0]
